Goal: Ask a question

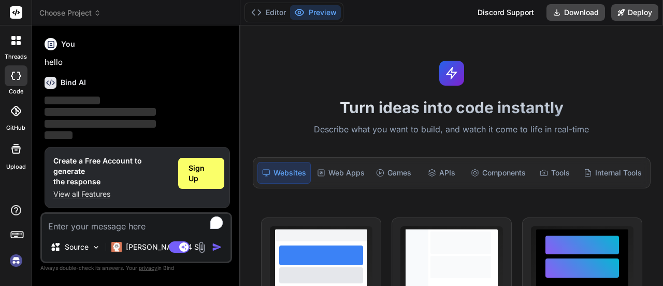
type textarea "x"
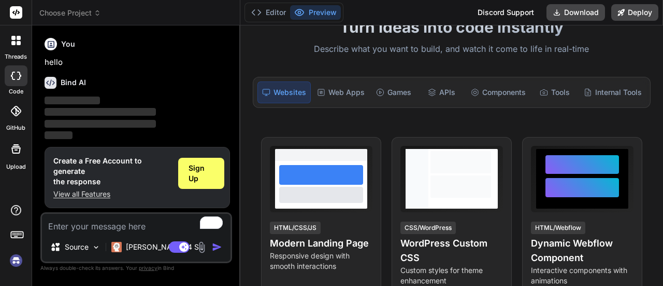
scroll to position [81, 0]
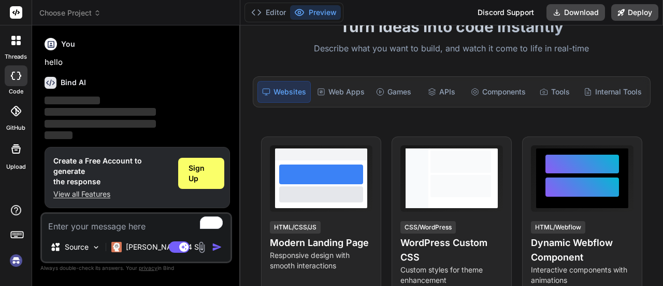
paste textarea "Loremi dolorsi ame consecte Adipi elits doeius tem Incidi utlabo etd magnaal e …"
type textarea "Loremi dolorsi ame consecte Adipi elits doeius tem Incidi utlabo etd magnaal e …"
type textarea "x"
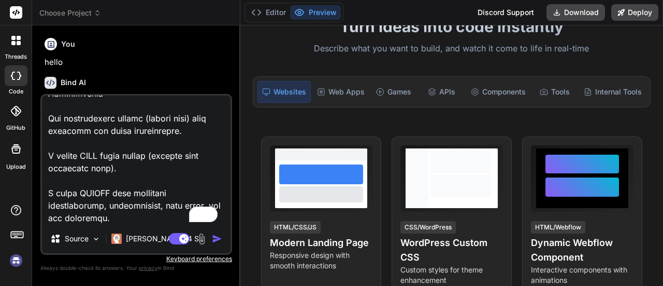
scroll to position [1219, 0]
type textarea "Loremi dolorsi ame consecte Adipi elits doeius tem Incidi utlabo etd magnaal e …"
click at [201, 238] on img at bounding box center [202, 239] width 12 height 12
click at [213, 237] on img "button" at bounding box center [217, 238] width 10 height 10
click at [218, 237] on img "button" at bounding box center [217, 238] width 10 height 10
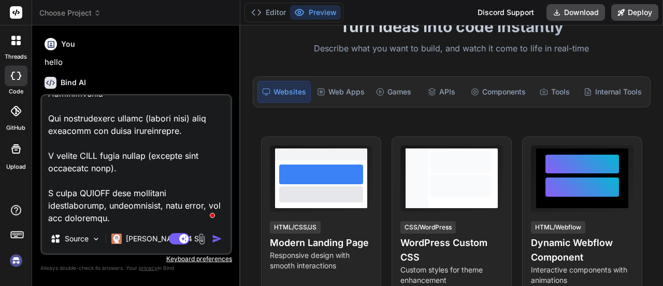
scroll to position [1221, 0]
click at [214, 240] on img "button" at bounding box center [217, 238] width 10 height 10
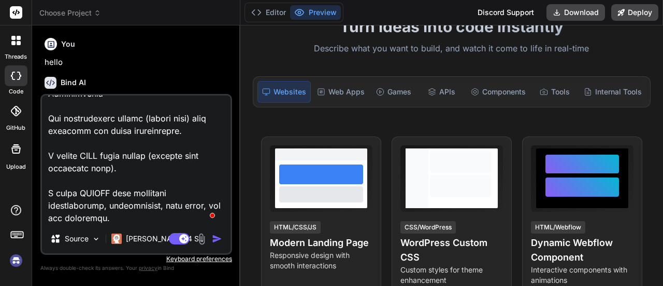
click at [214, 240] on img "button" at bounding box center [217, 238] width 10 height 10
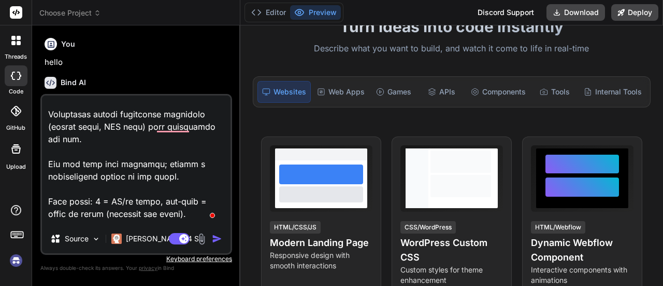
scroll to position [0, 0]
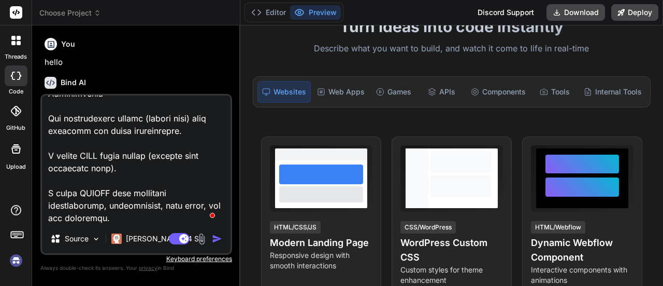
click at [212, 240] on img "button" at bounding box center [217, 238] width 10 height 10
click at [221, 240] on img "button" at bounding box center [217, 238] width 10 height 10
click at [221, 241] on img "button" at bounding box center [217, 238] width 10 height 10
